Goal: Task Accomplishment & Management: Manage account settings

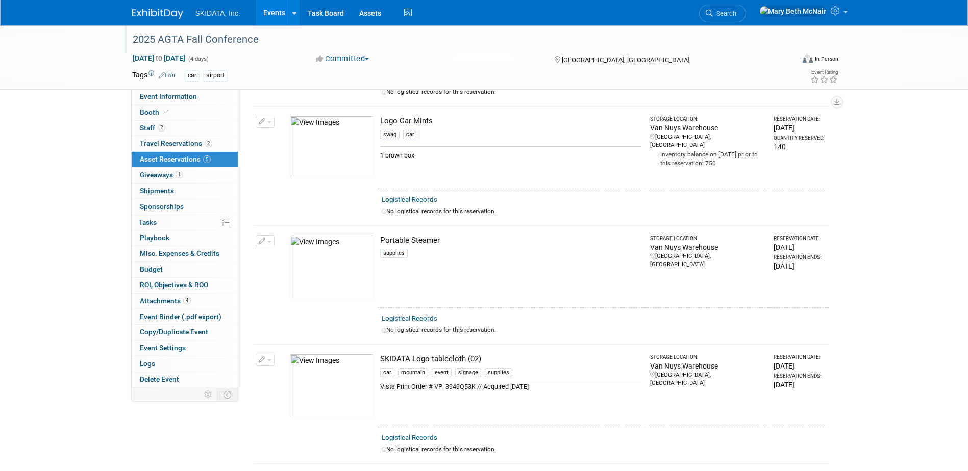
scroll to position [153, 0]
click at [162, 100] on span "Event Information" at bounding box center [168, 96] width 57 height 8
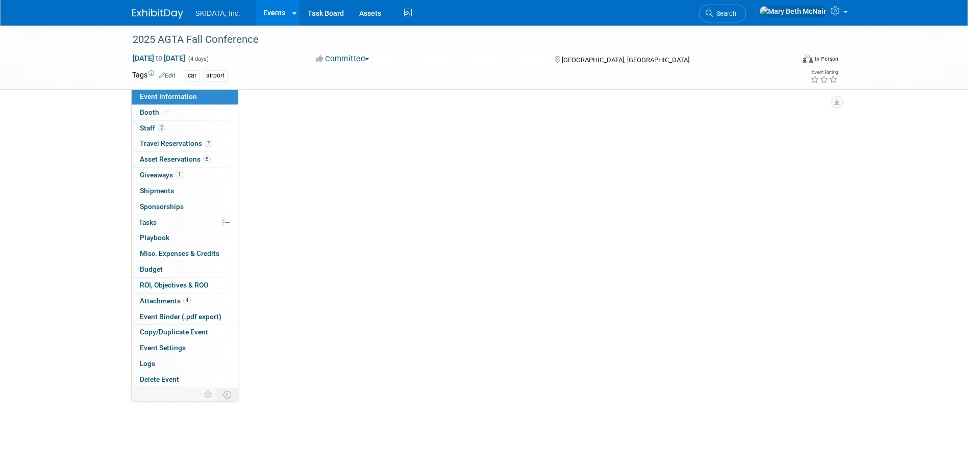
scroll to position [0, 0]
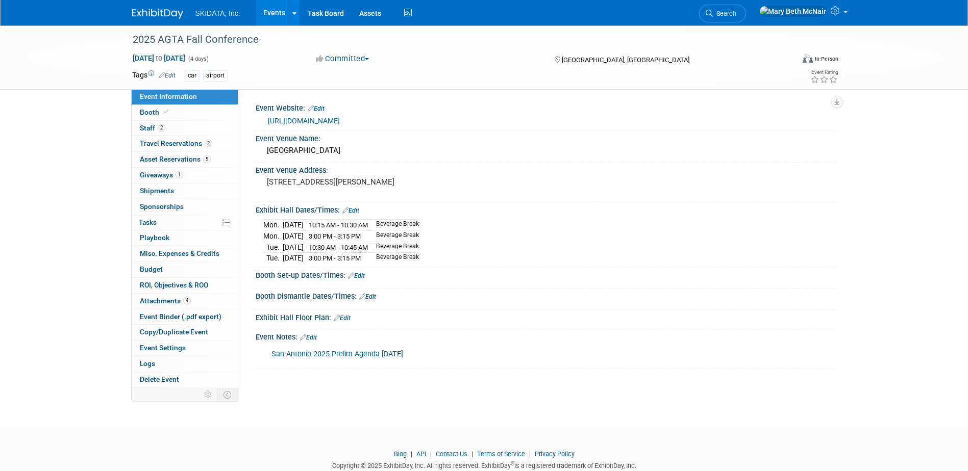
click at [334, 118] on link "https://www.agtaweb.org/event-6181279/Registration" at bounding box center [304, 121] width 72 height 8
click at [213, 9] on span "SKIDATA, Inc." at bounding box center [217, 13] width 45 height 8
click at [286, 9] on link "Events" at bounding box center [274, 13] width 37 height 26
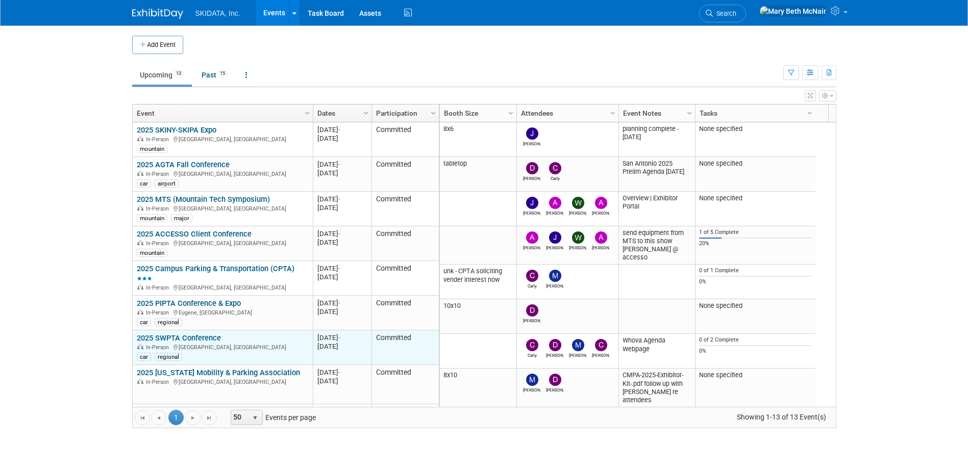
click at [177, 338] on link "2025 SWPTA Conference" at bounding box center [179, 338] width 84 height 9
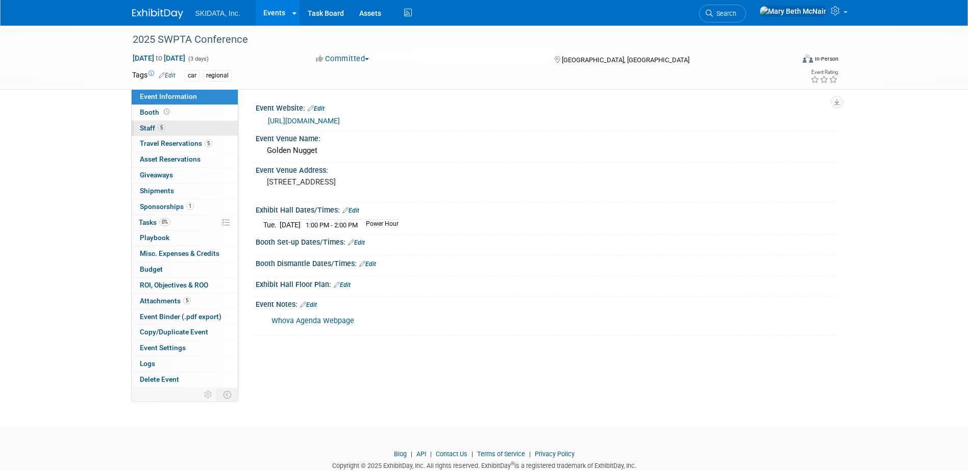
click at [150, 126] on span "Staff 5" at bounding box center [153, 128] width 26 height 8
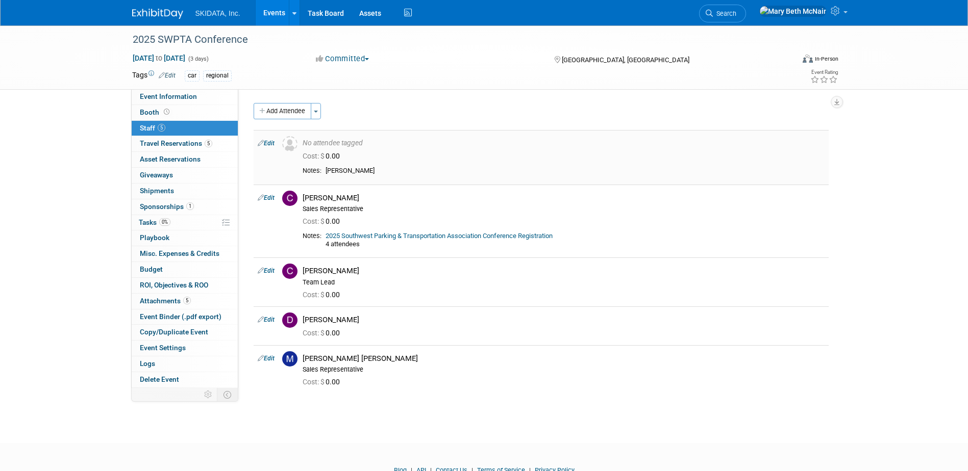
click at [267, 143] on link "Edit" at bounding box center [266, 143] width 17 height 7
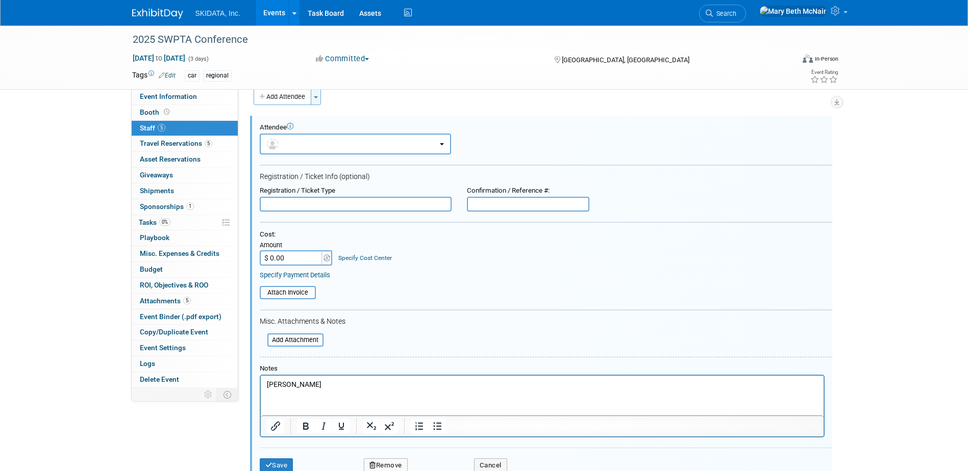
click at [320, 94] on button "Toggle Dropdown" at bounding box center [316, 97] width 10 height 16
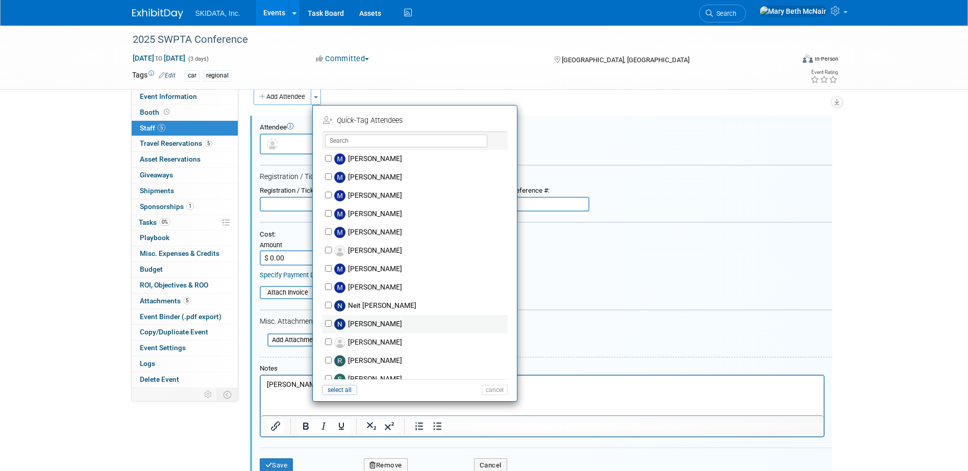
scroll to position [408, 0]
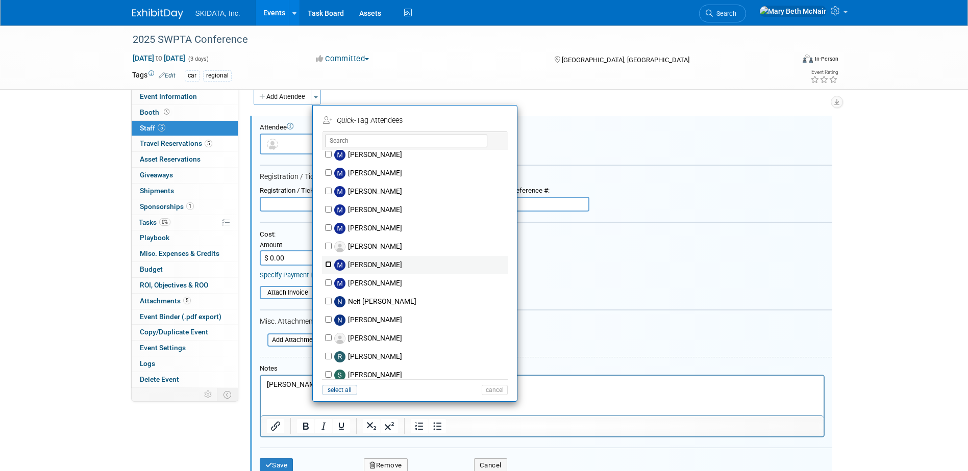
click at [328, 263] on input "Michael Ball" at bounding box center [328, 264] width 7 height 7
checkbox input "true"
click at [491, 117] on button "Apply" at bounding box center [491, 120] width 31 height 15
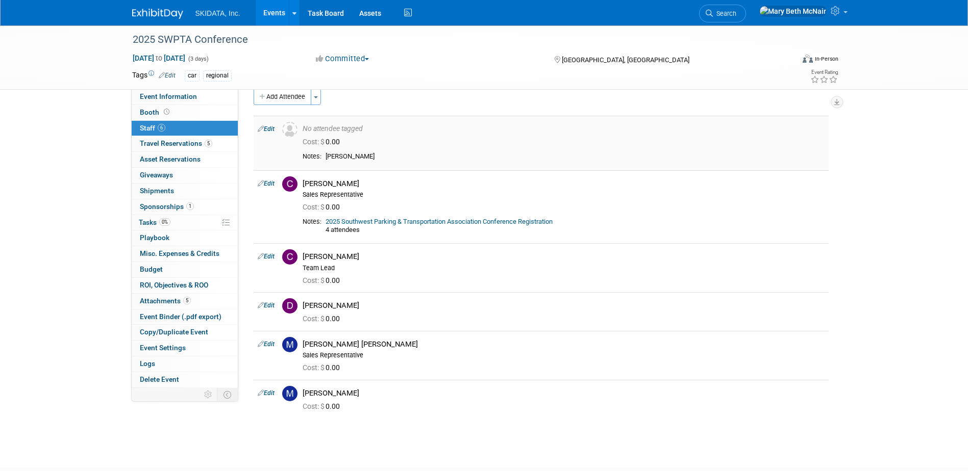
click at [269, 129] on link "Edit" at bounding box center [266, 129] width 17 height 7
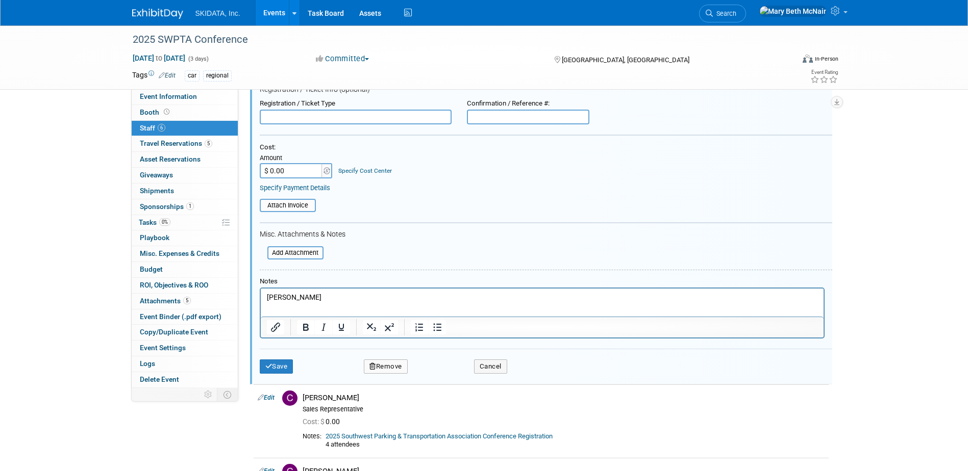
scroll to position [0, 0]
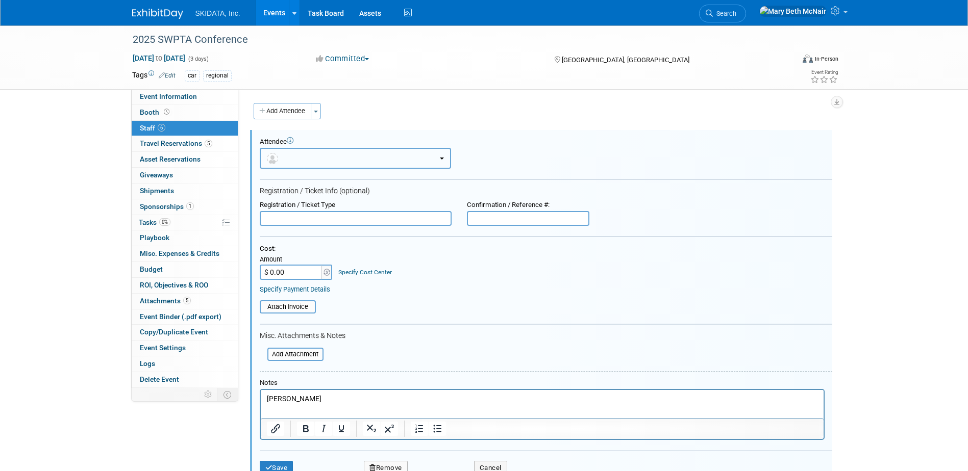
click at [334, 160] on button "button" at bounding box center [355, 158] width 191 height 21
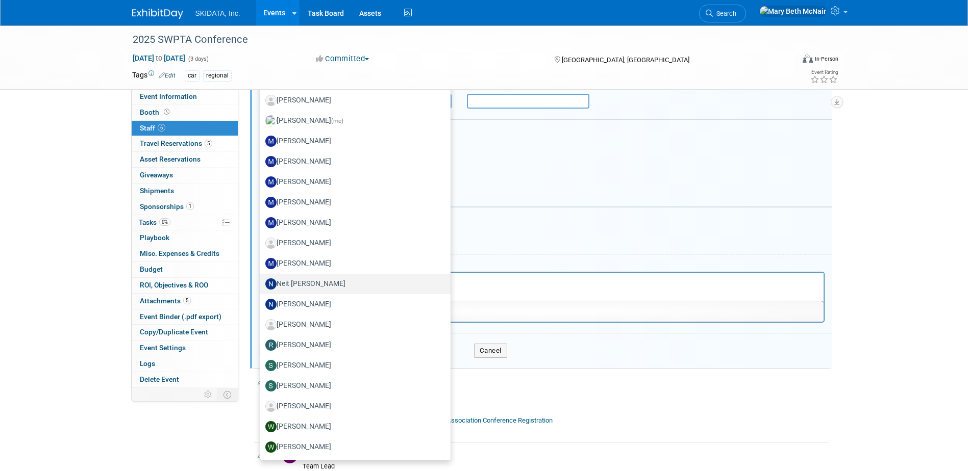
scroll to position [153, 0]
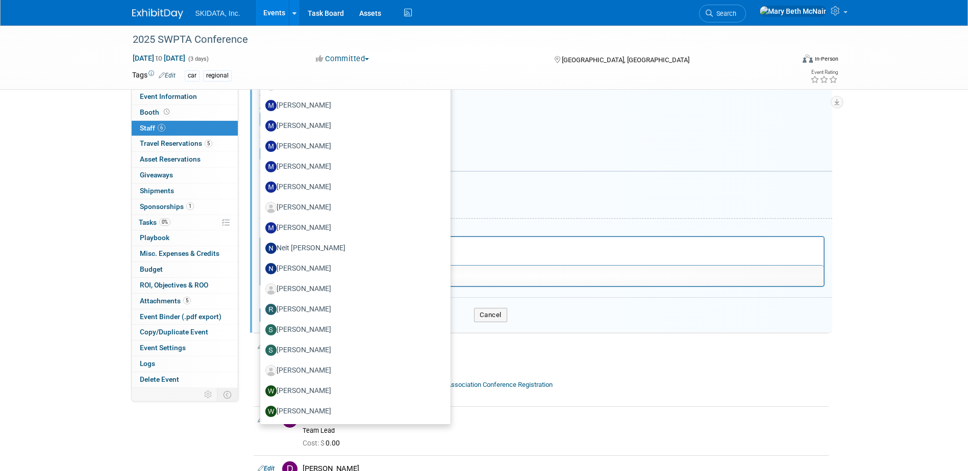
click at [632, 119] on div "Cost: Amount $ 0.00 Specify Cost Center Cost Center -- Not Specified --" at bounding box center [546, 109] width 572 height 35
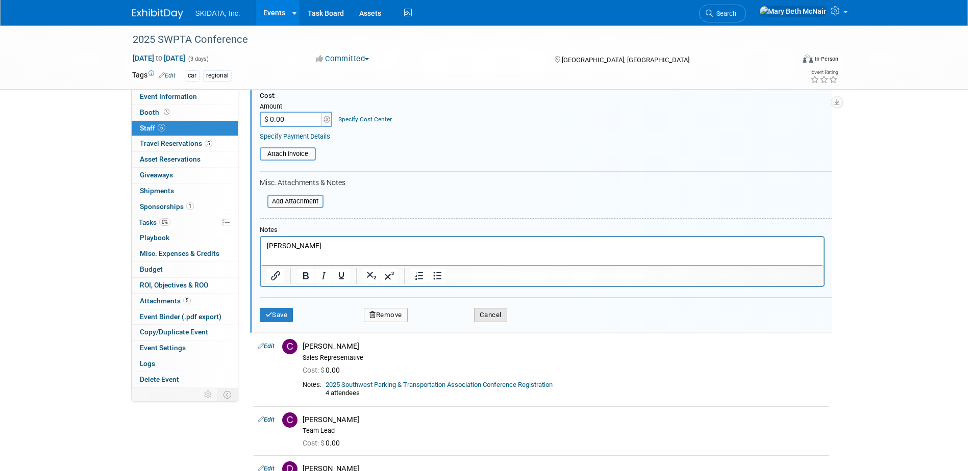
click at [493, 315] on button "Cancel" at bounding box center [490, 315] width 33 height 14
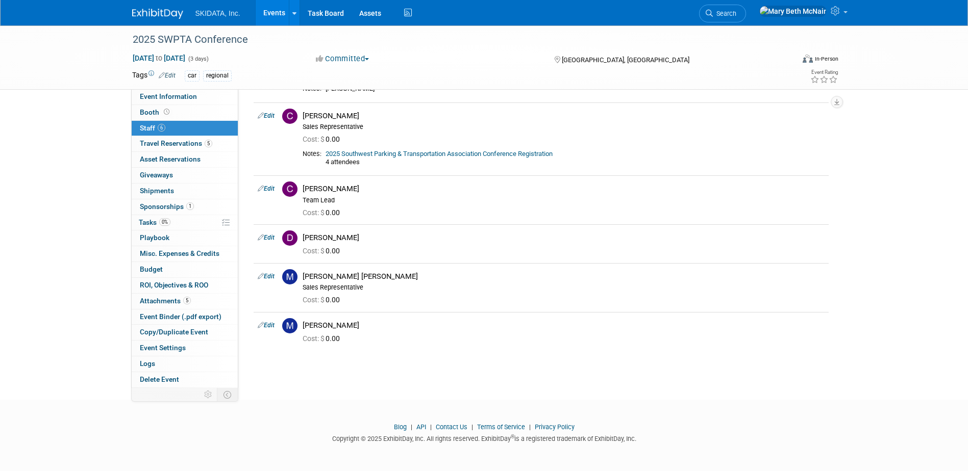
scroll to position [0, 0]
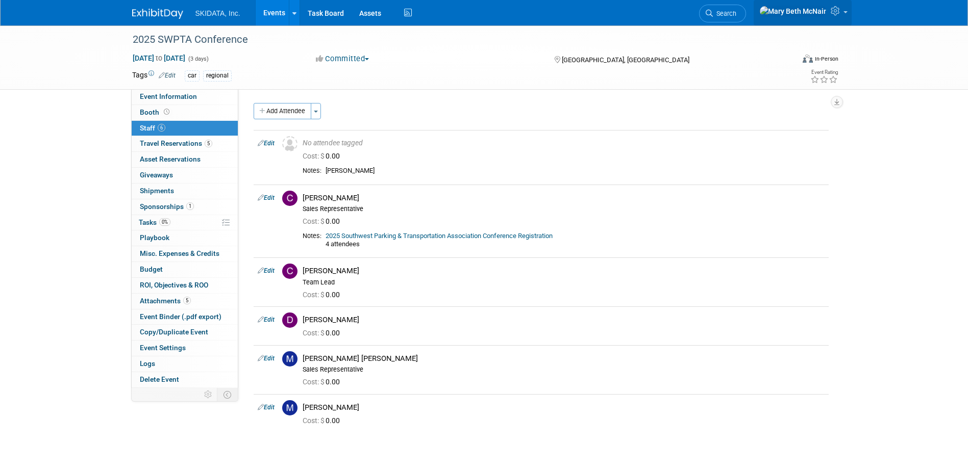
click at [836, 10] on icon at bounding box center [837, 10] width 12 height 9
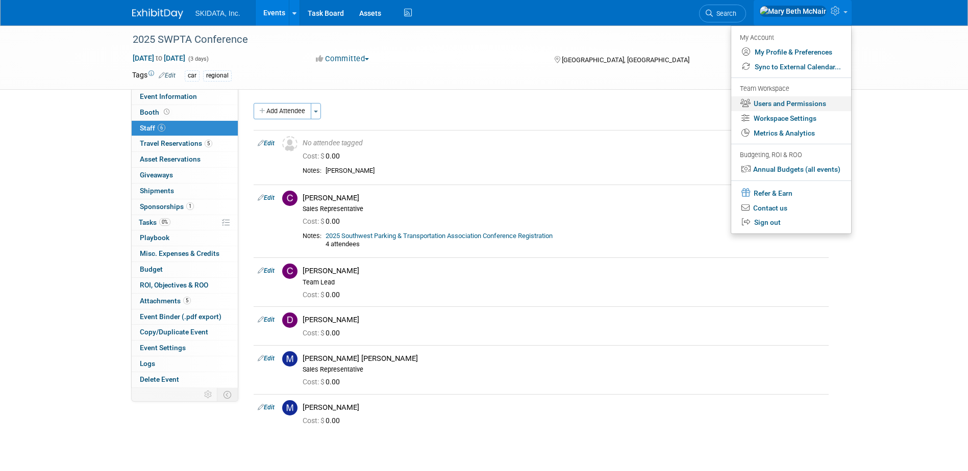
click at [789, 98] on link "Users and Permissions" at bounding box center [791, 103] width 120 height 15
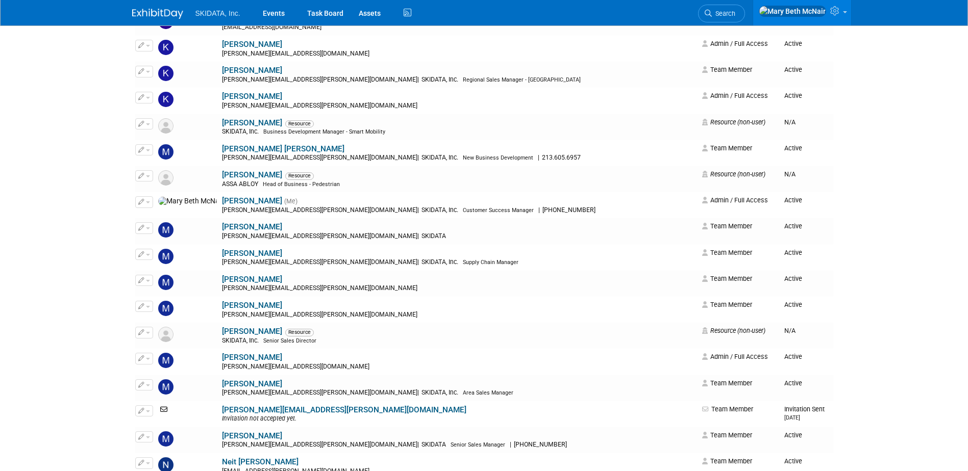
scroll to position [663, 0]
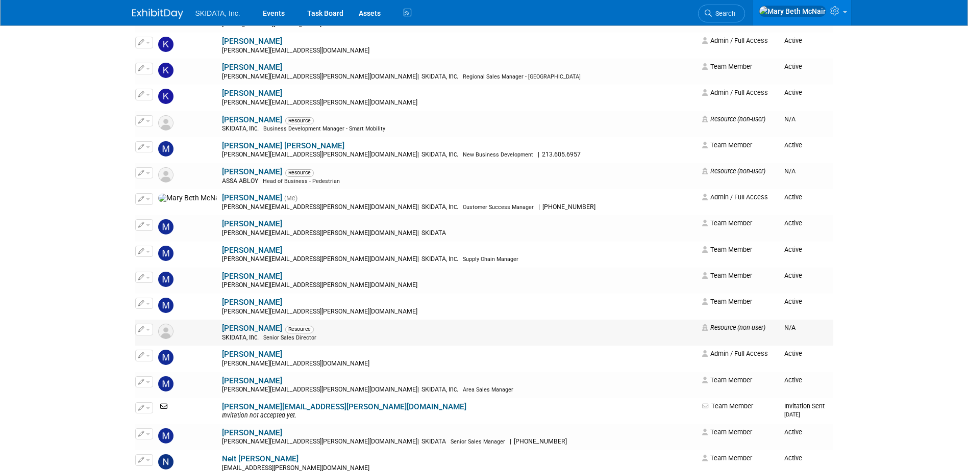
click at [222, 328] on link "Michael Ball" at bounding box center [252, 328] width 60 height 9
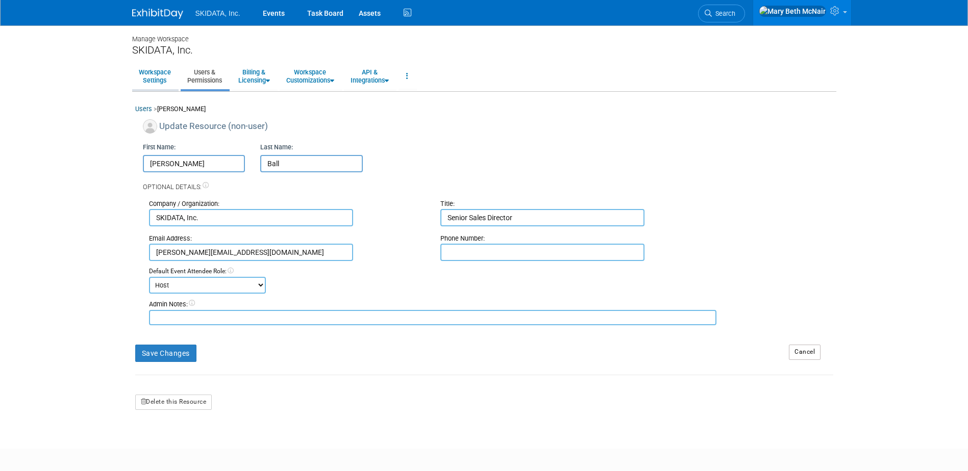
click at [156, 78] on link "Workspace Settings" at bounding box center [154, 76] width 45 height 25
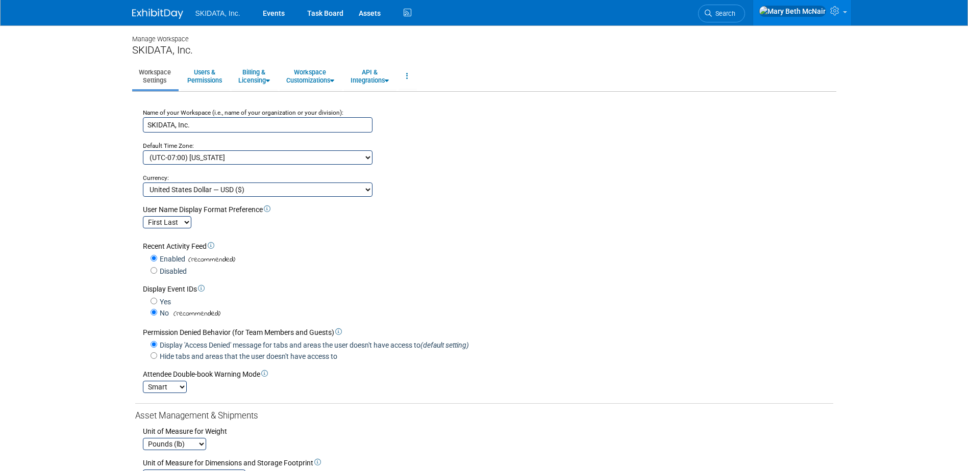
click at [215, 10] on span "SKIDATA, Inc." at bounding box center [217, 13] width 45 height 8
click at [273, 13] on link "Events" at bounding box center [273, 13] width 37 height 26
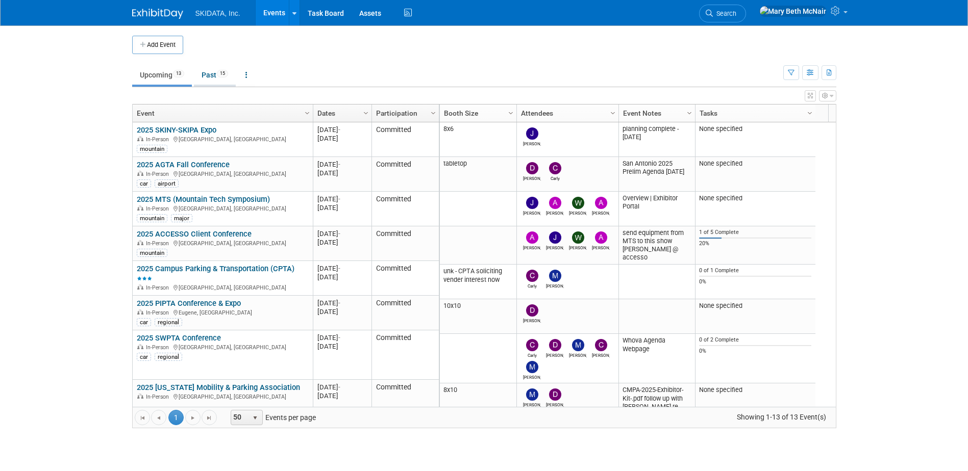
click at [212, 71] on link "Past 15" at bounding box center [215, 74] width 42 height 19
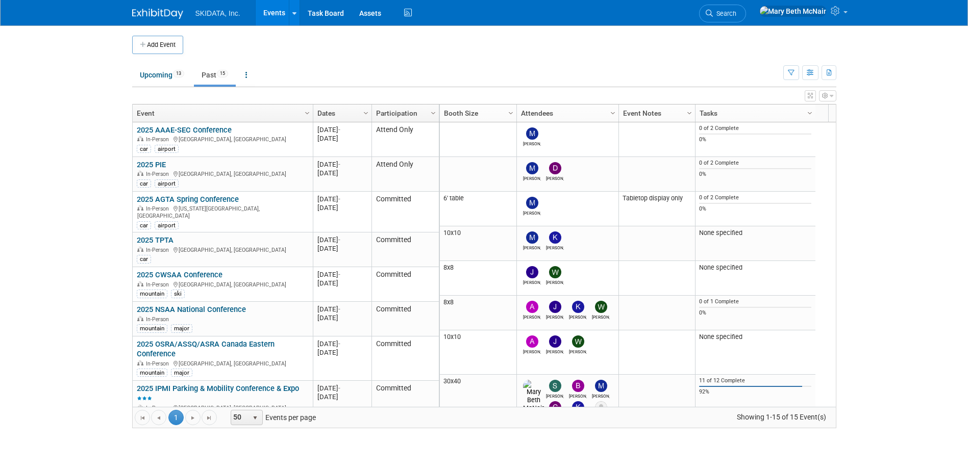
scroll to position [340, 0]
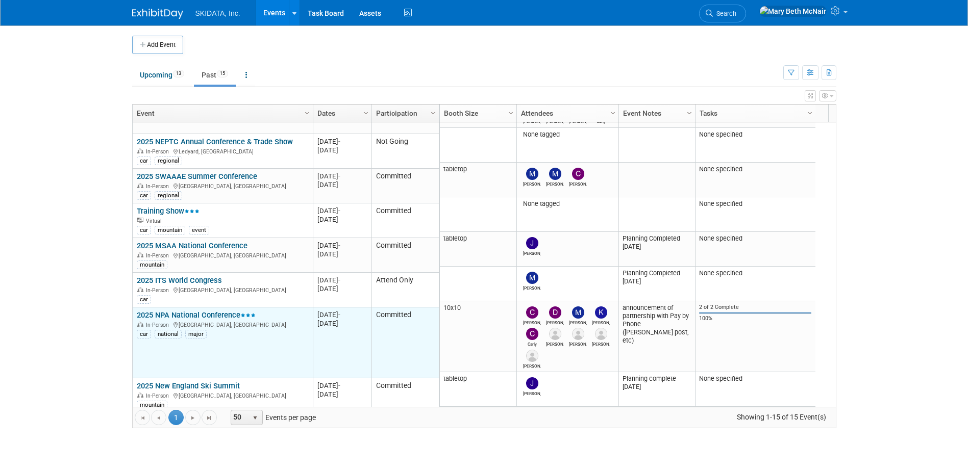
click at [214, 311] on link "2025 NPA National Conference" at bounding box center [196, 315] width 119 height 9
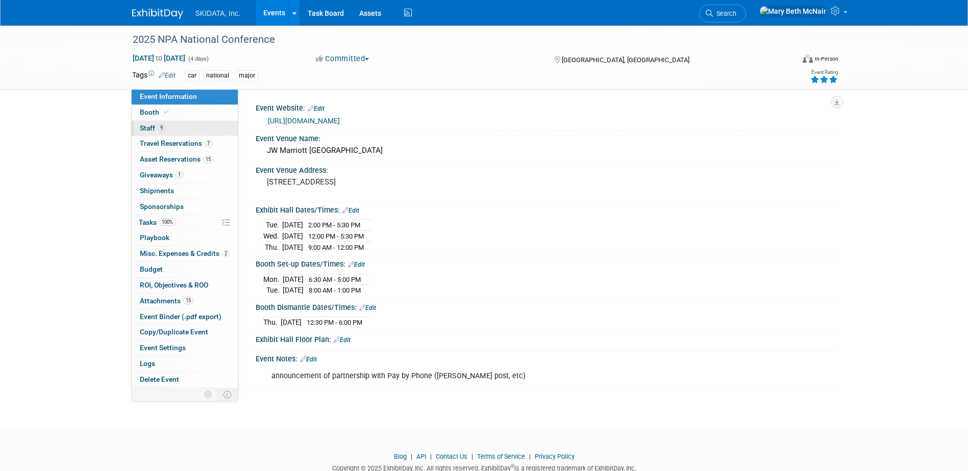
click at [152, 128] on span "Staff 9" at bounding box center [153, 128] width 26 height 8
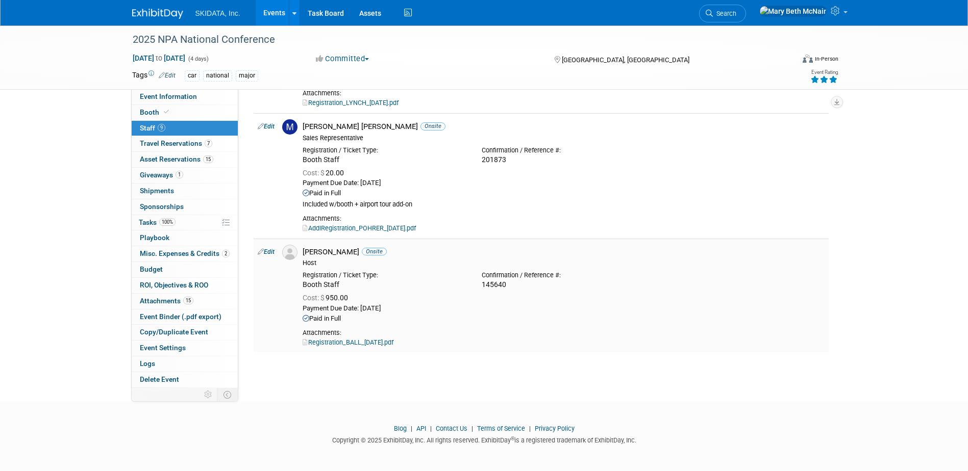
scroll to position [851, 0]
click at [269, 253] on link "Edit" at bounding box center [266, 250] width 17 height 7
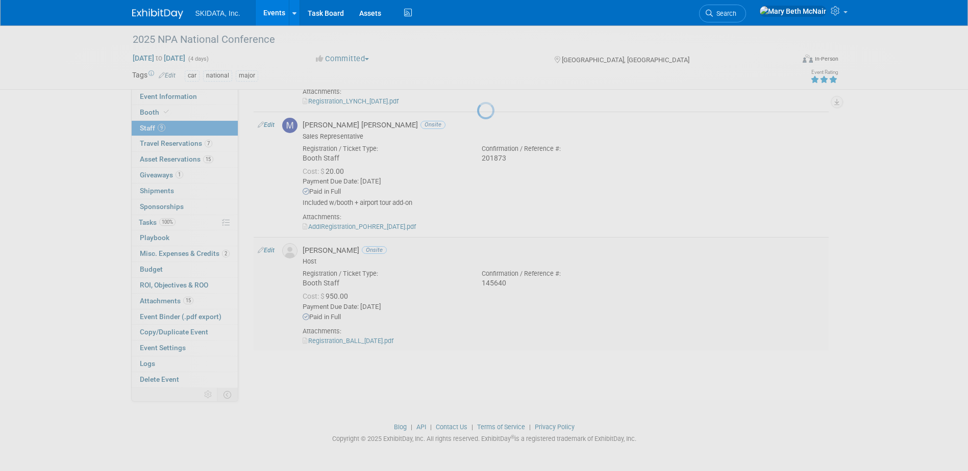
select select "56f0f377-215a-45a7-81da-a49f89972670"
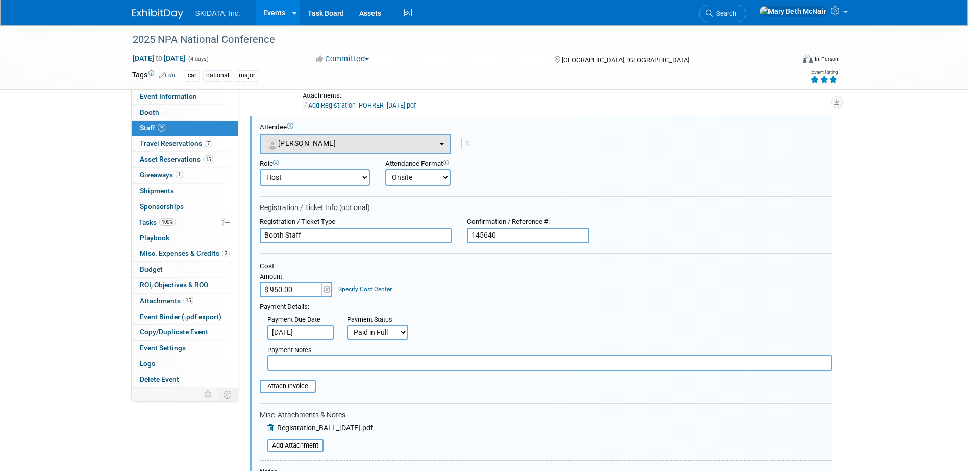
scroll to position [0, 0]
click at [442, 145] on b "button" at bounding box center [442, 144] width 4 height 2
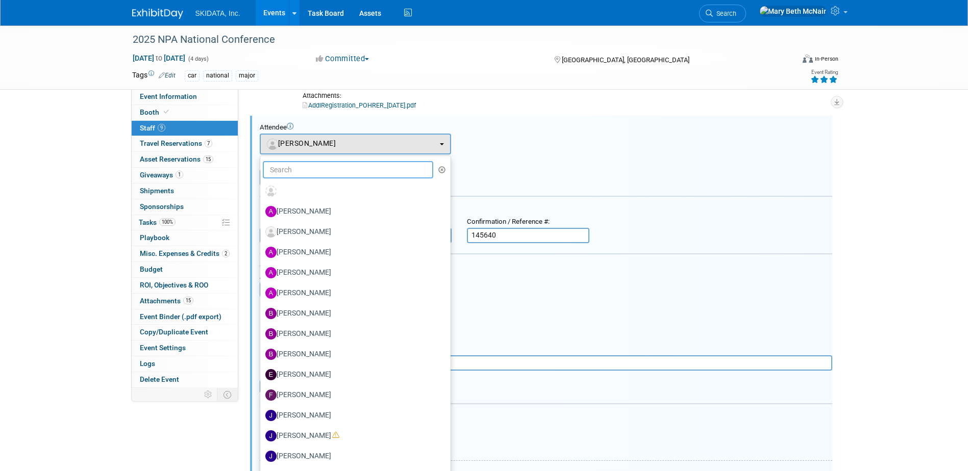
click at [363, 172] on input "text" at bounding box center [348, 169] width 171 height 17
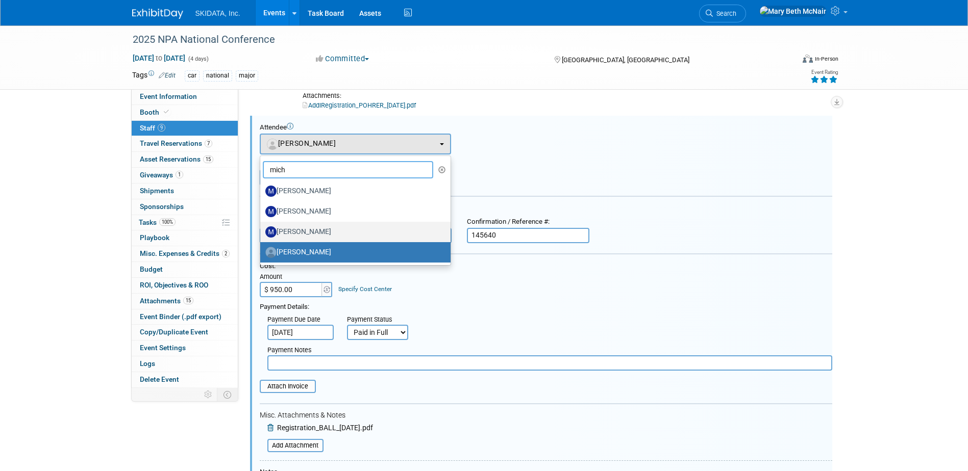
type input "mich"
click at [279, 233] on label "Michael Ball" at bounding box center [352, 232] width 175 height 16
click at [262, 233] on input "Michael Ball" at bounding box center [258, 231] width 7 height 7
select select "b7952820-85f5-48c7-97bf-d3d4f0397cf2"
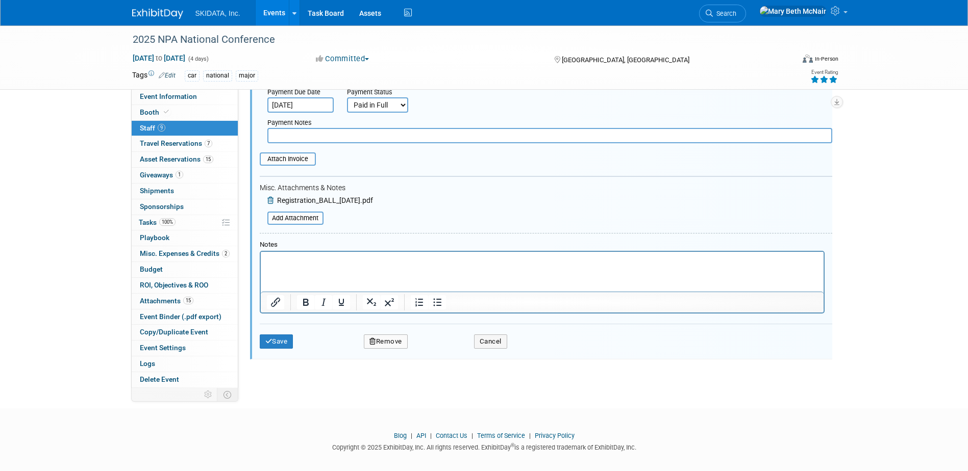
scroll to position [1209, 0]
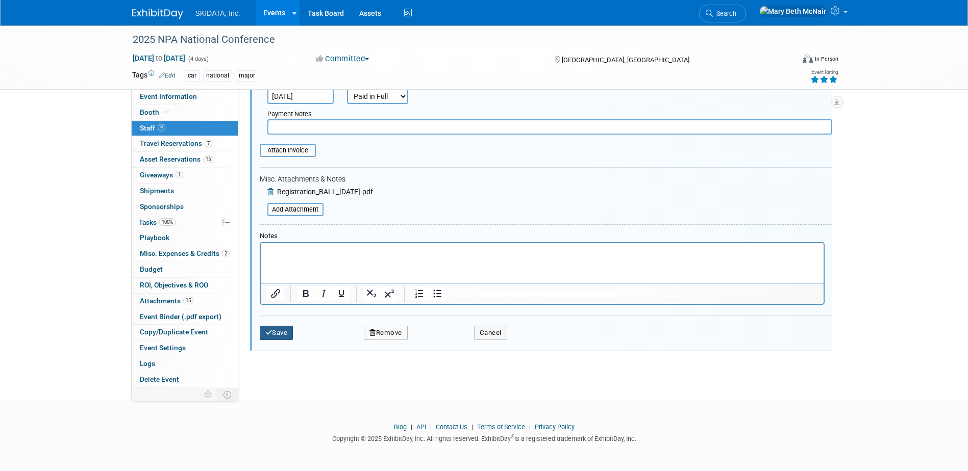
click at [285, 337] on button "Save" at bounding box center [277, 333] width 34 height 14
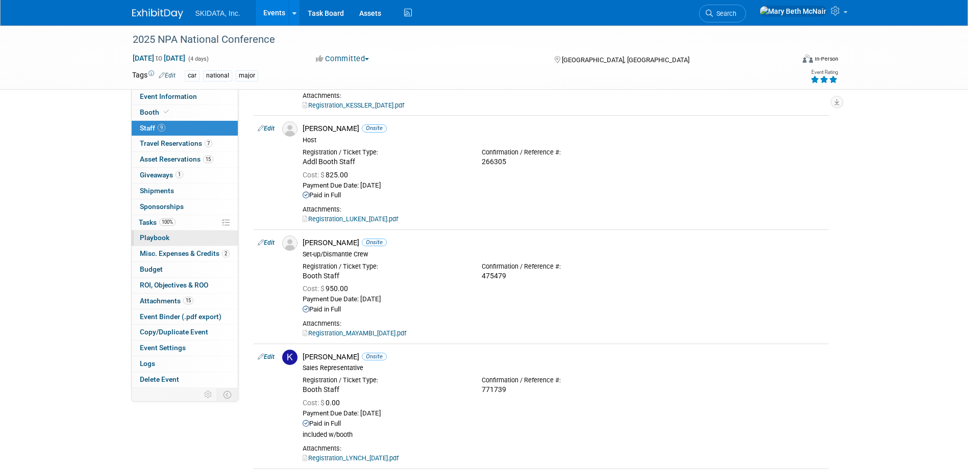
scroll to position [136, 0]
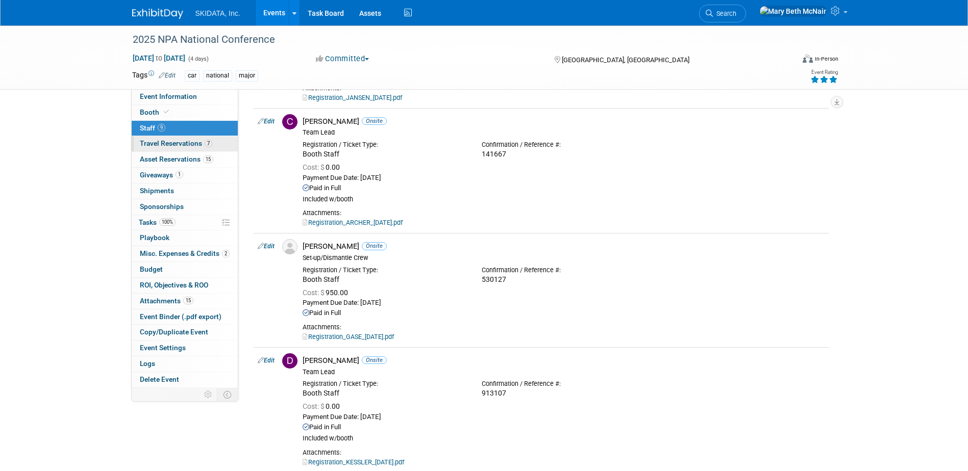
click at [169, 144] on span "Travel Reservations 7" at bounding box center [176, 143] width 72 height 8
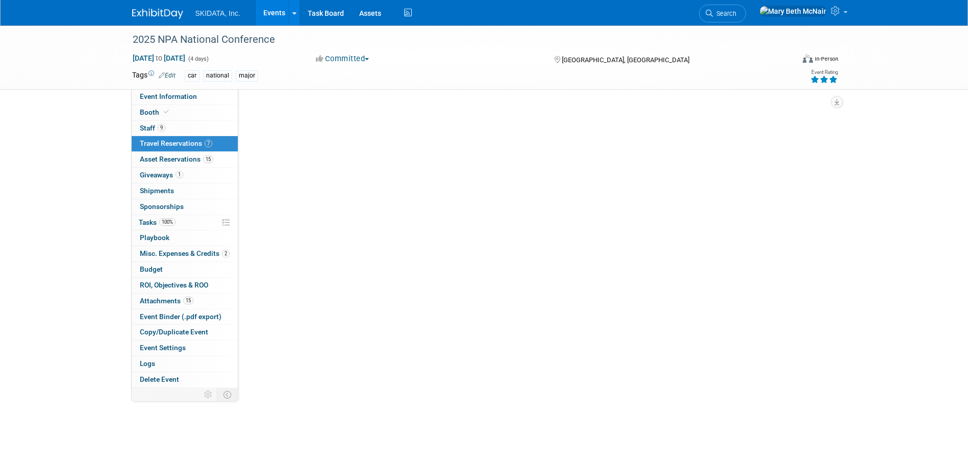
scroll to position [0, 0]
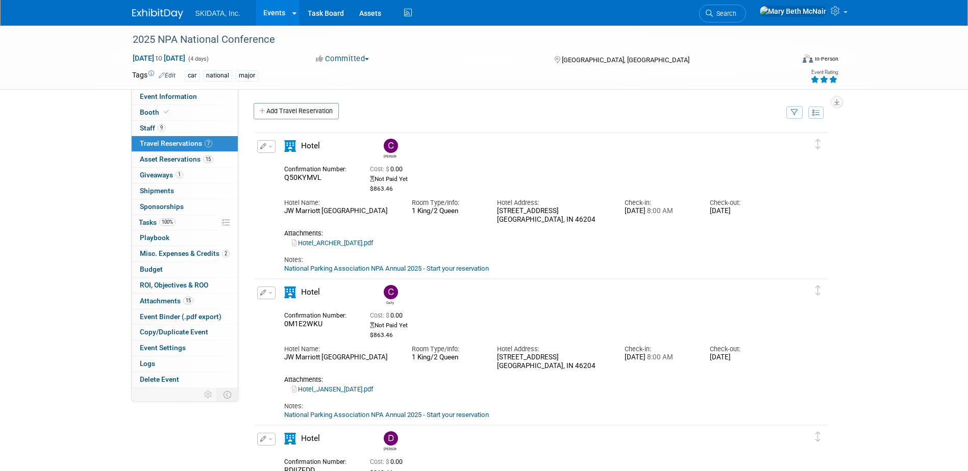
click at [275, 13] on link "Events" at bounding box center [274, 13] width 37 height 26
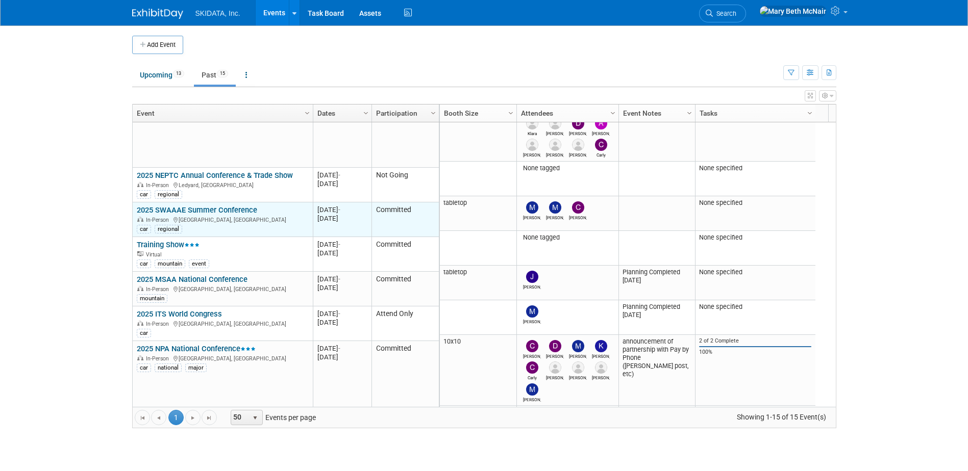
scroll to position [340, 0]
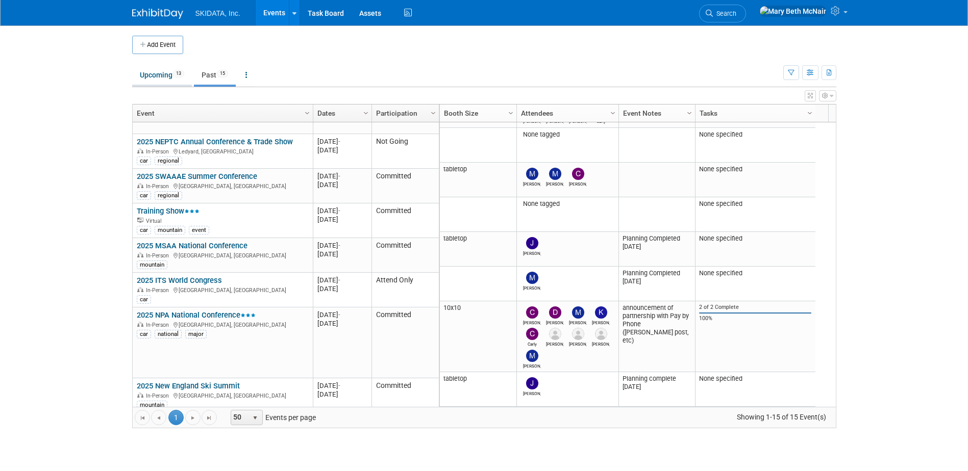
click at [160, 74] on link "Upcoming 13" at bounding box center [162, 74] width 60 height 19
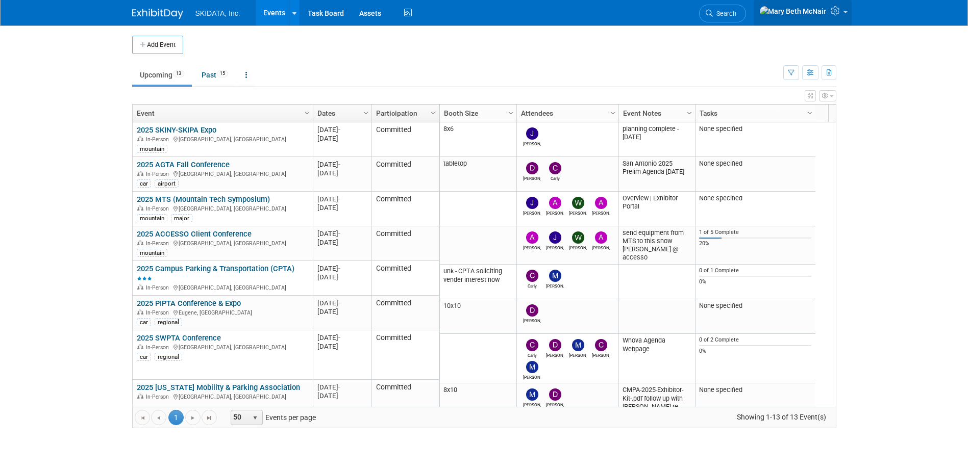
click at [836, 11] on icon at bounding box center [837, 10] width 12 height 9
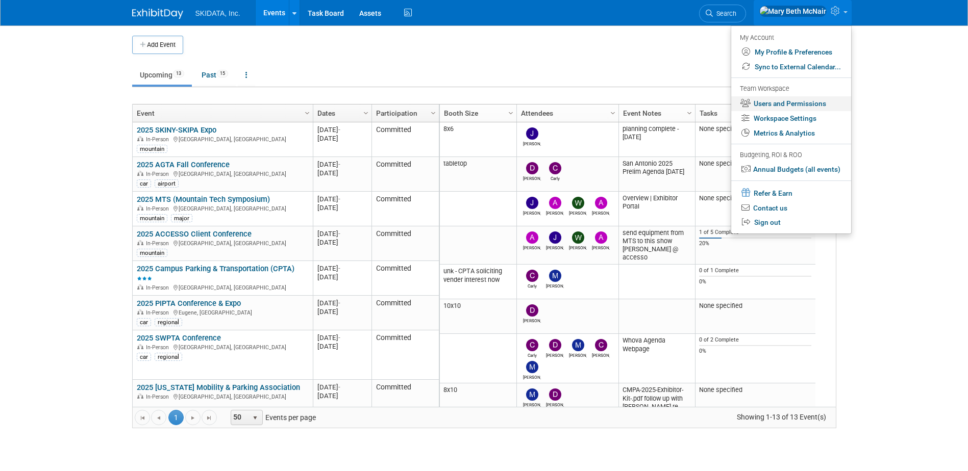
click at [779, 105] on link "Users and Permissions" at bounding box center [791, 103] width 120 height 15
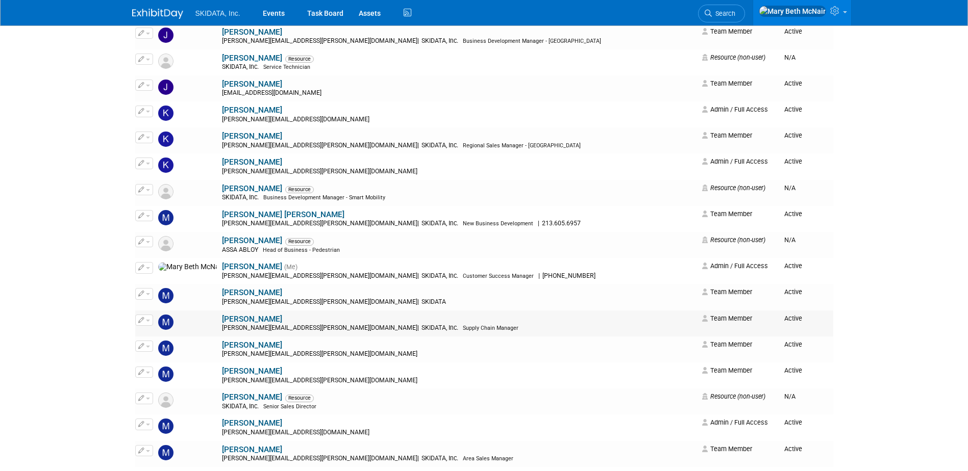
scroll to position [612, 0]
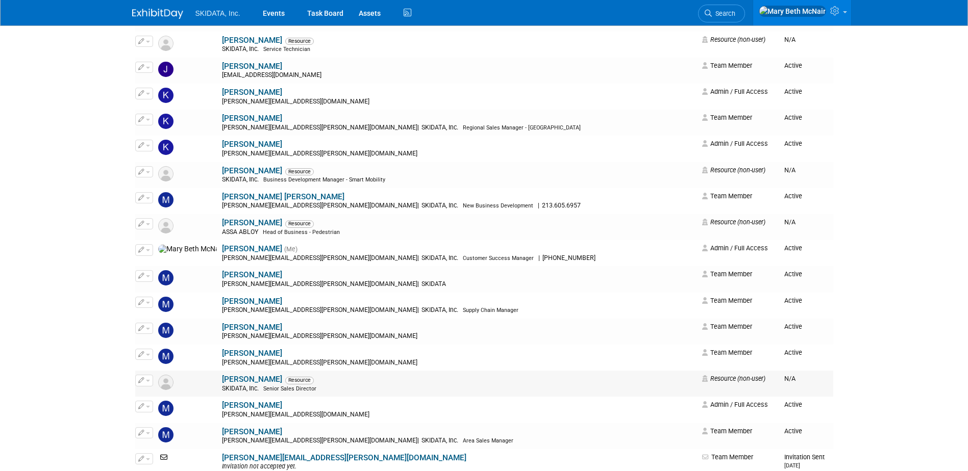
click at [148, 380] on span "button" at bounding box center [148, 381] width 4 height 2
click at [163, 395] on link "Edit" at bounding box center [176, 397] width 81 height 14
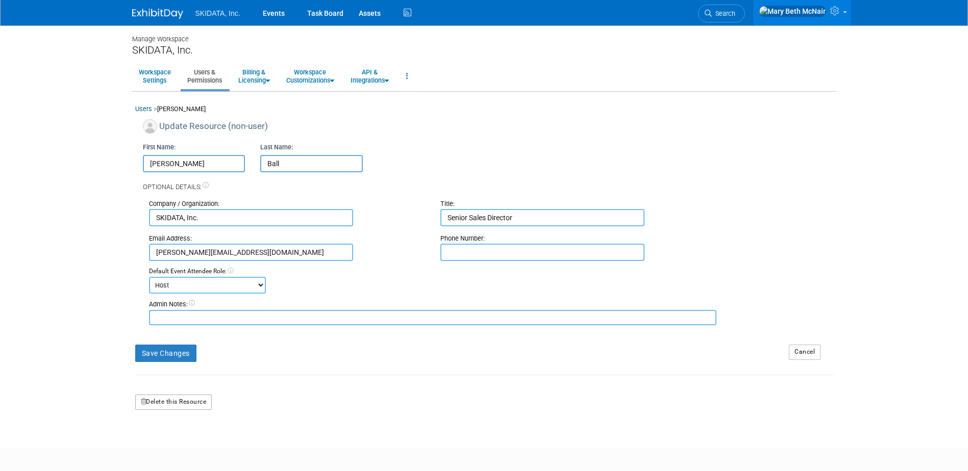
click at [150, 403] on button "Delete this Resource" at bounding box center [173, 402] width 77 height 15
click at [157, 440] on link "Yes" at bounding box center [161, 445] width 30 height 16
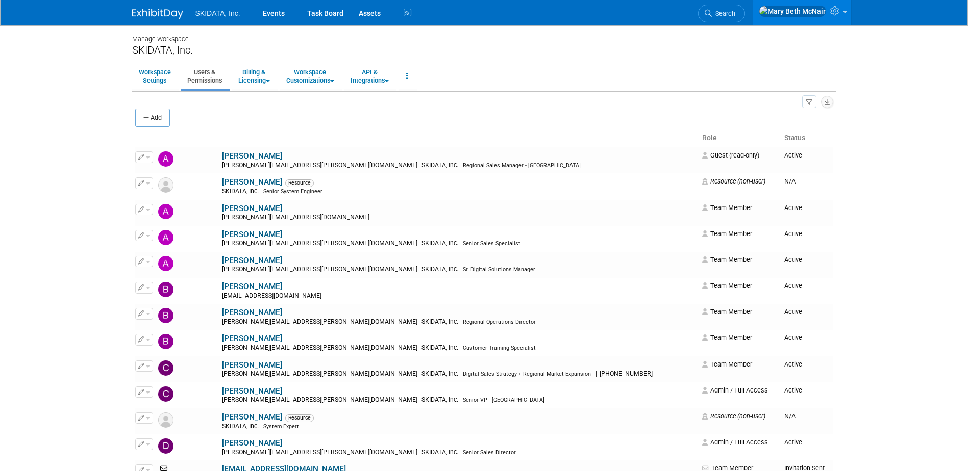
click at [225, 7] on li "SKIDATA, Inc." at bounding box center [225, 9] width 60 height 15
click at [220, 13] on span "SKIDATA, Inc." at bounding box center [217, 13] width 45 height 8
click at [269, 10] on link "Events" at bounding box center [273, 13] width 37 height 26
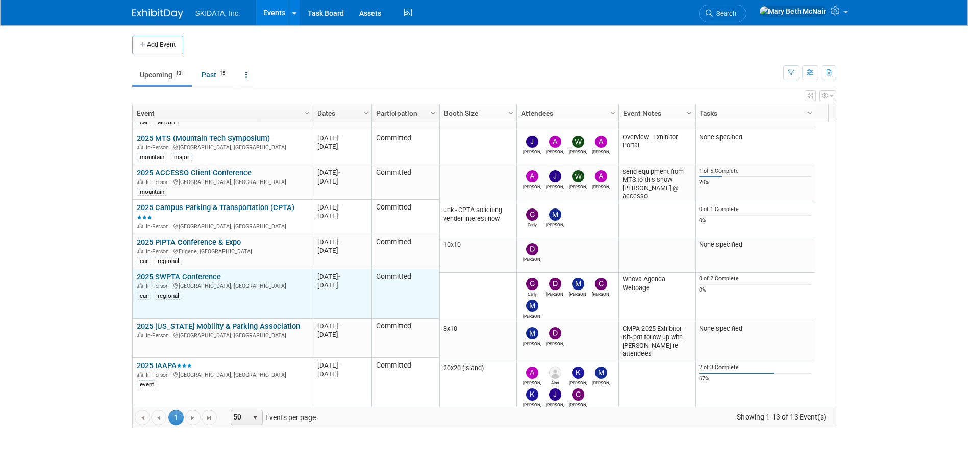
scroll to position [122, 0]
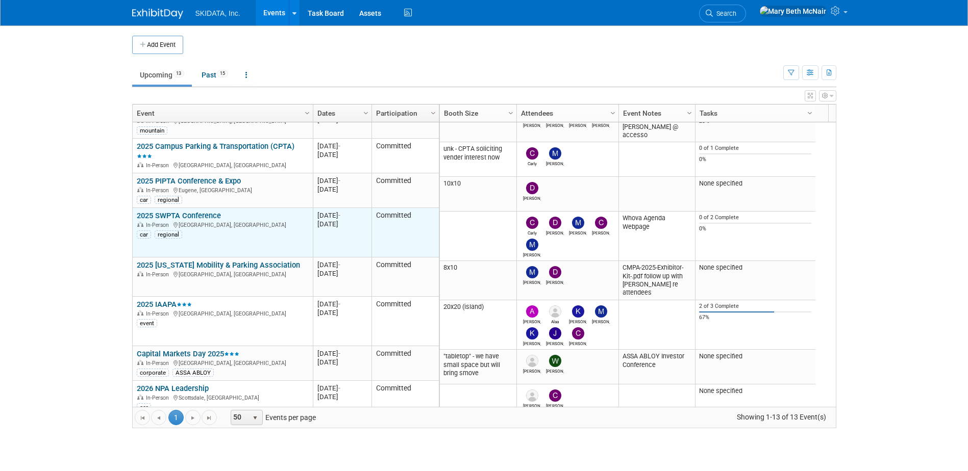
click at [164, 216] on link "2025 SWPTA Conference" at bounding box center [179, 215] width 84 height 9
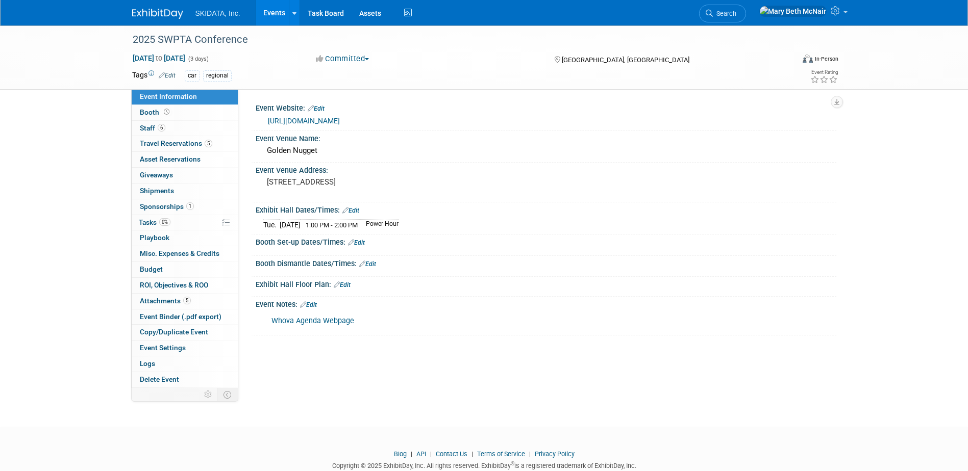
click at [151, 125] on span "Staff 6" at bounding box center [153, 128] width 26 height 8
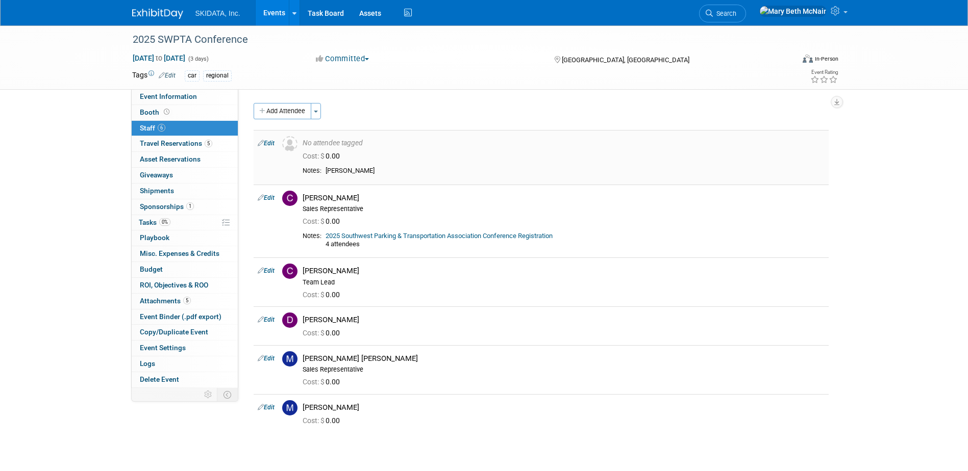
click at [269, 141] on link "Edit" at bounding box center [266, 143] width 17 height 7
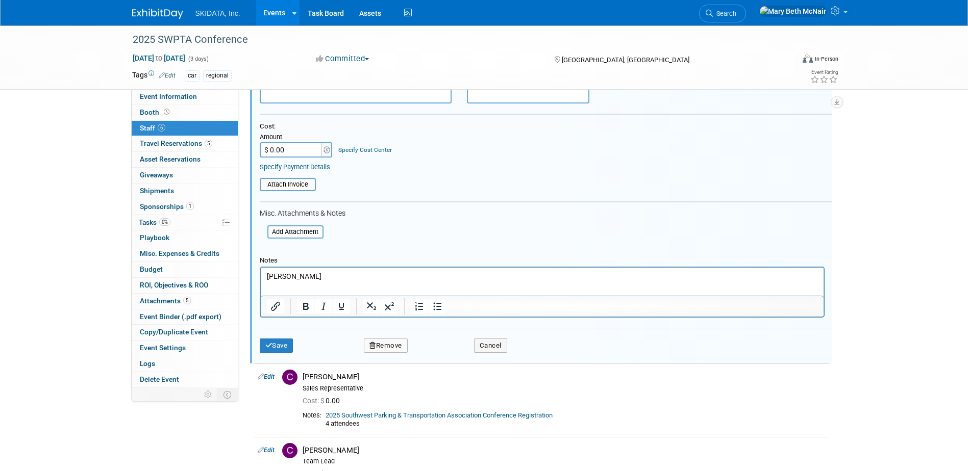
scroll to position [167, 0]
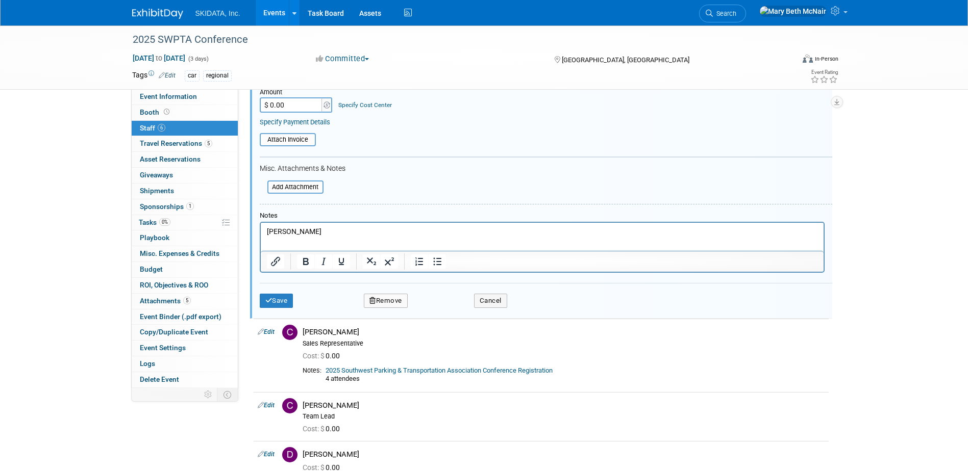
click at [381, 298] on button "Remove" at bounding box center [386, 301] width 44 height 14
click at [441, 307] on link "Yes" at bounding box center [442, 310] width 30 height 16
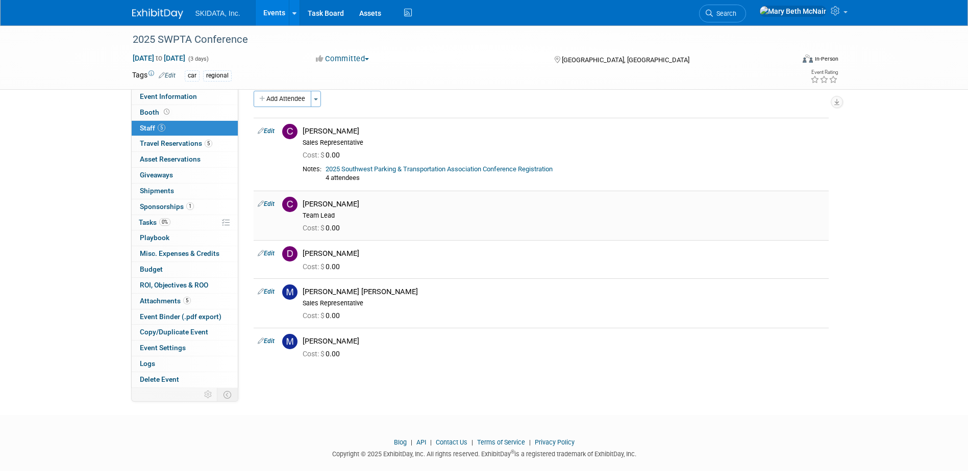
scroll to position [0, 0]
